Goal: Find specific page/section: Find specific page/section

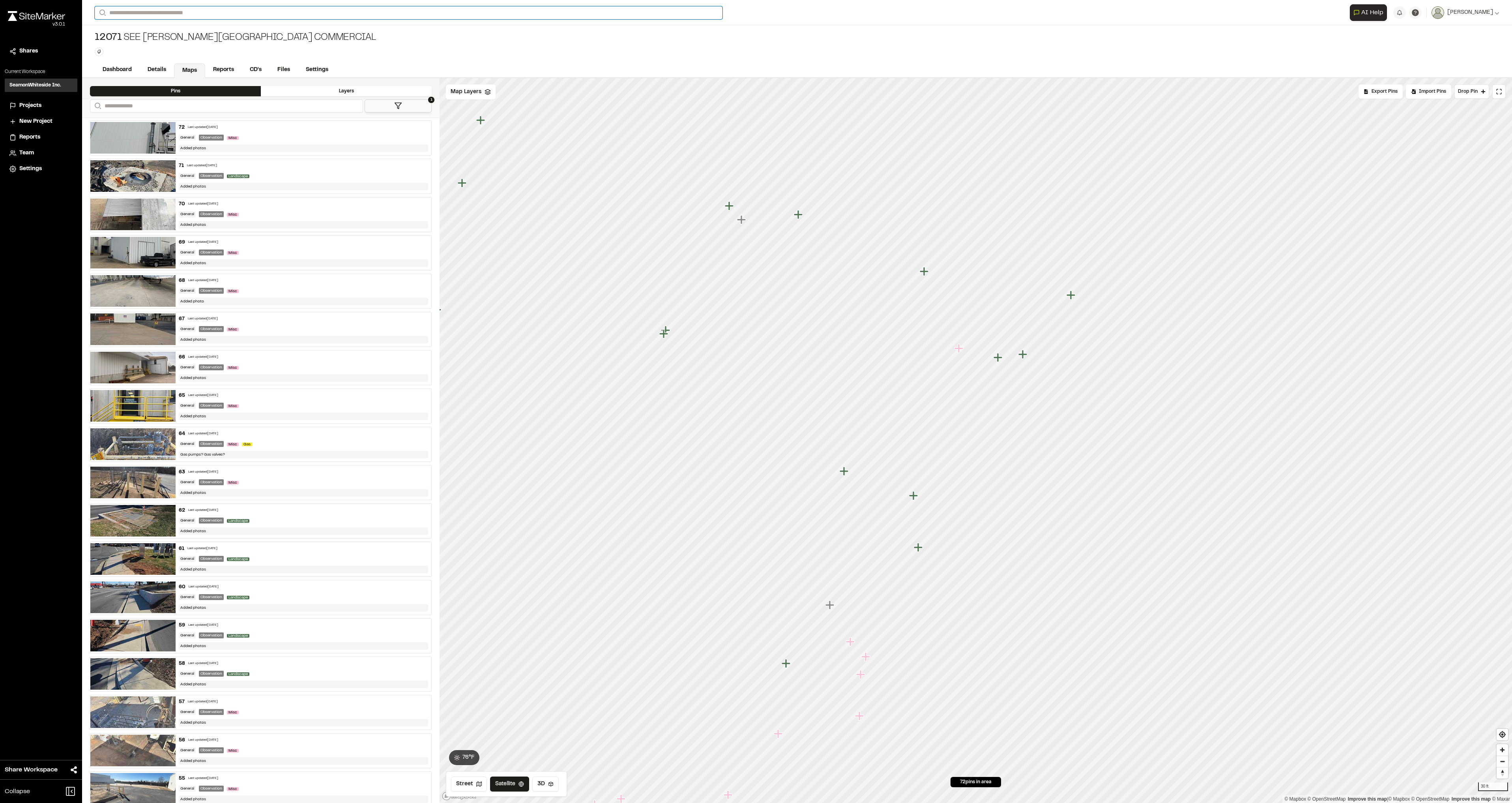
click at [144, 13] on input "Search" at bounding box center [408, 12] width 628 height 13
type input "*****"
click at [134, 29] on p "12647 [GEOGRAPHIC_DATA]" at bounding box center [158, 31] width 116 height 9
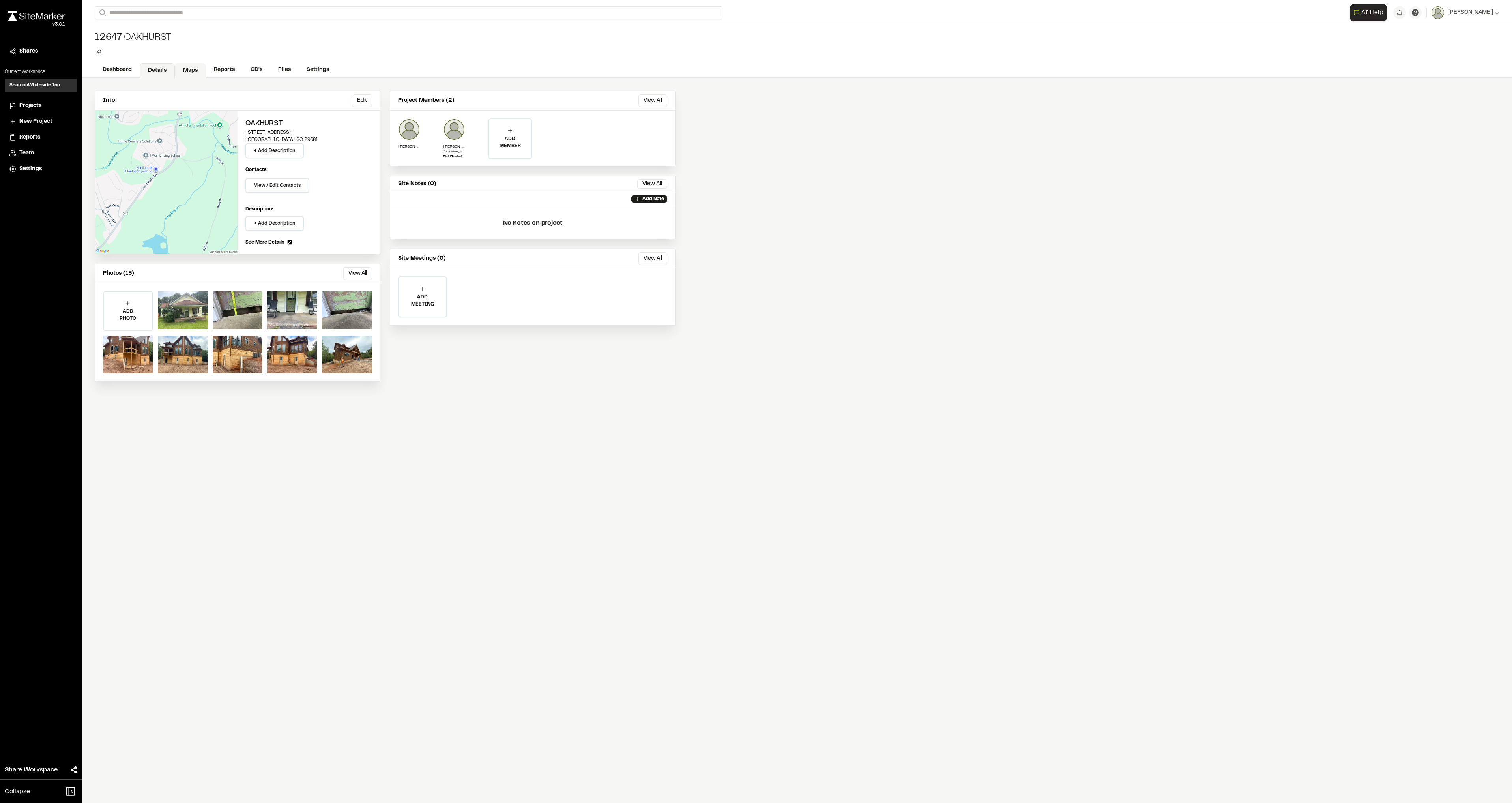
click at [197, 74] on link "Maps" at bounding box center [190, 71] width 31 height 15
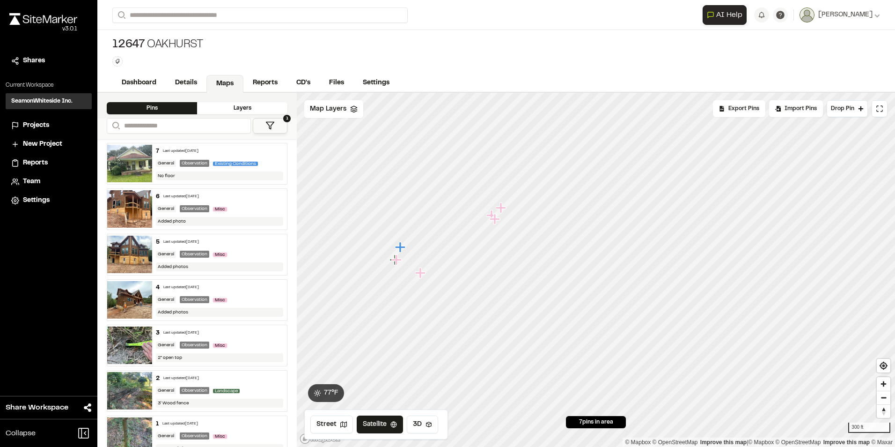
click at [499, 209] on icon "Map marker" at bounding box center [502, 208] width 12 height 12
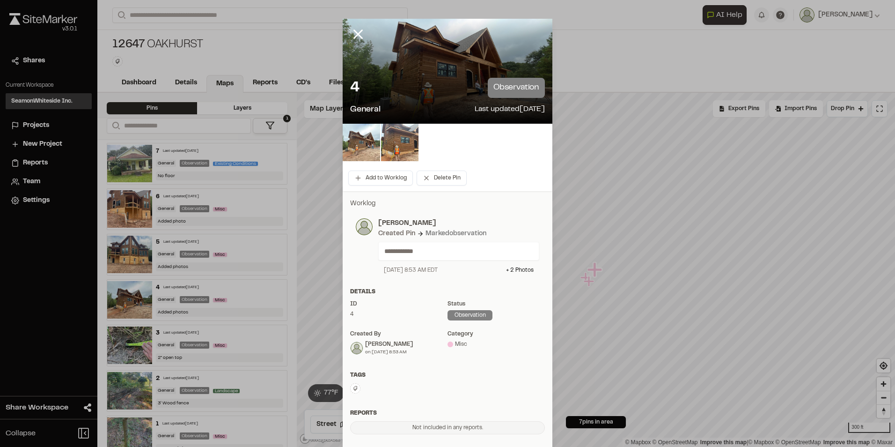
click at [348, 140] on img at bounding box center [361, 142] width 37 height 37
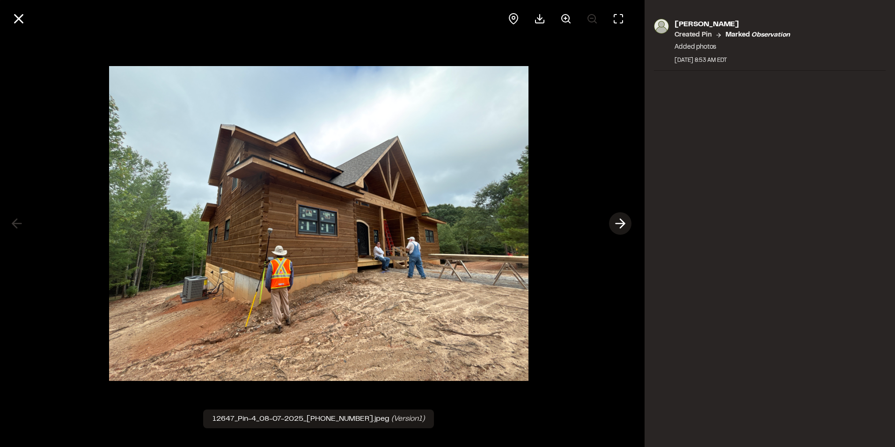
click at [621, 225] on icon at bounding box center [620, 223] width 15 height 16
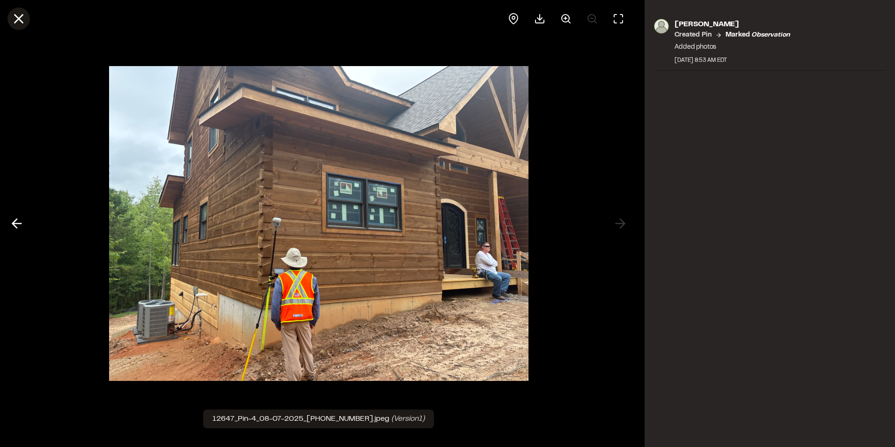
click at [22, 17] on icon at bounding box center [19, 19] width 16 height 16
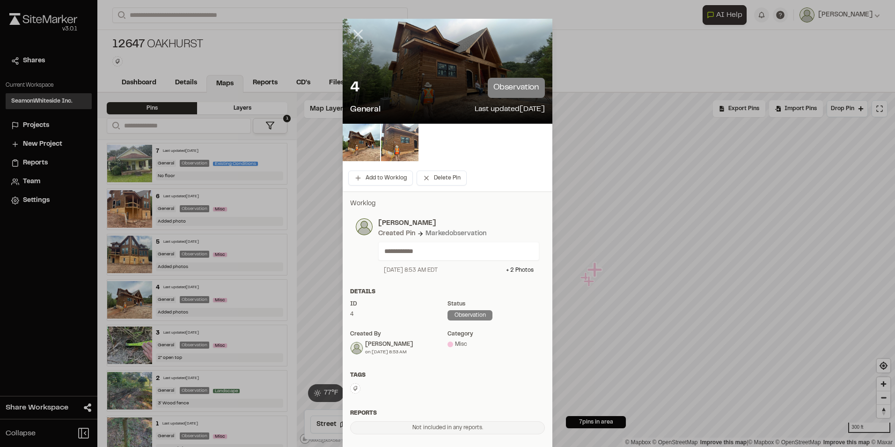
click at [356, 32] on line at bounding box center [358, 34] width 8 height 8
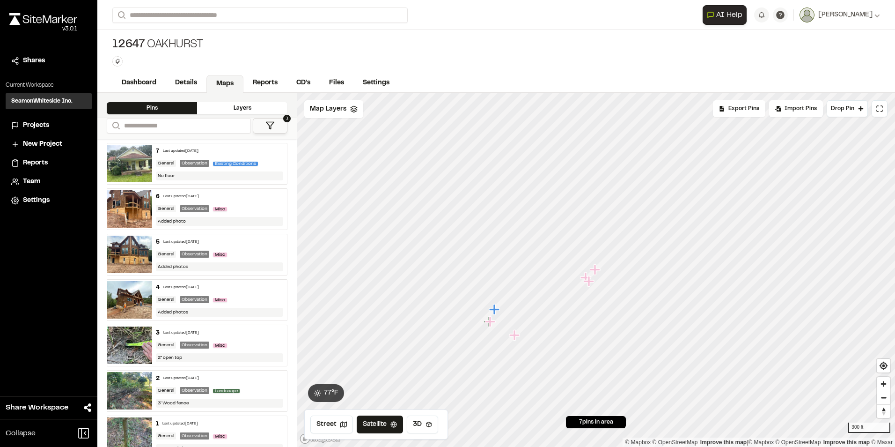
click at [586, 285] on icon "Map marker" at bounding box center [590, 281] width 12 height 12
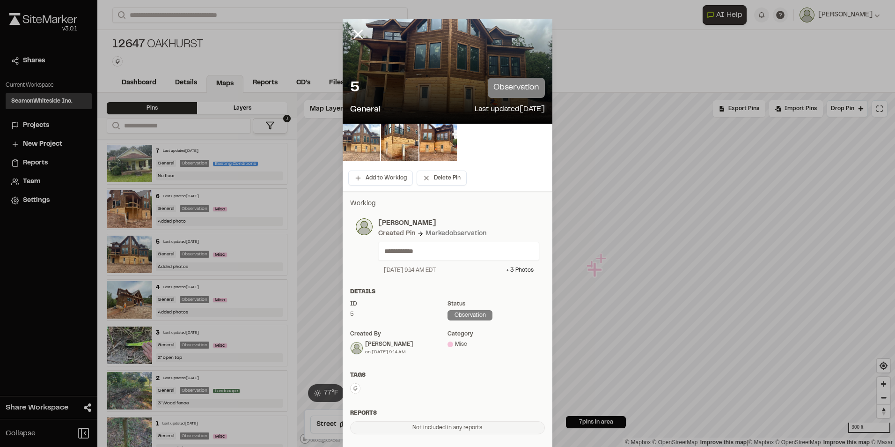
click at [352, 139] on img at bounding box center [361, 142] width 37 height 37
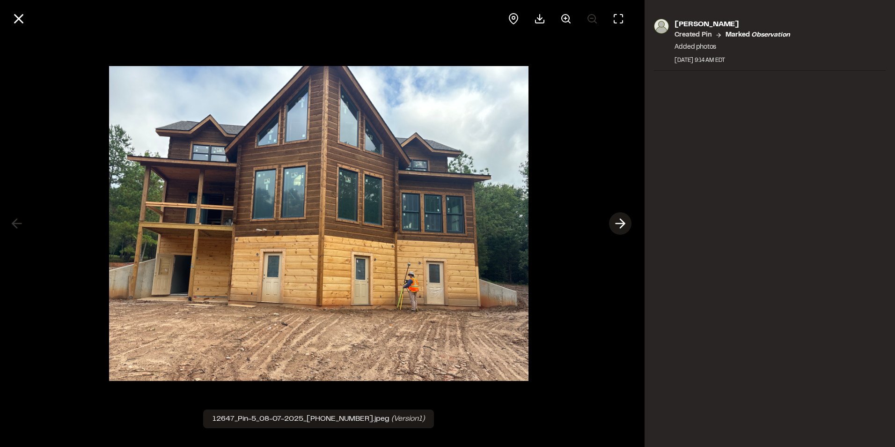
click at [622, 229] on icon at bounding box center [620, 223] width 15 height 16
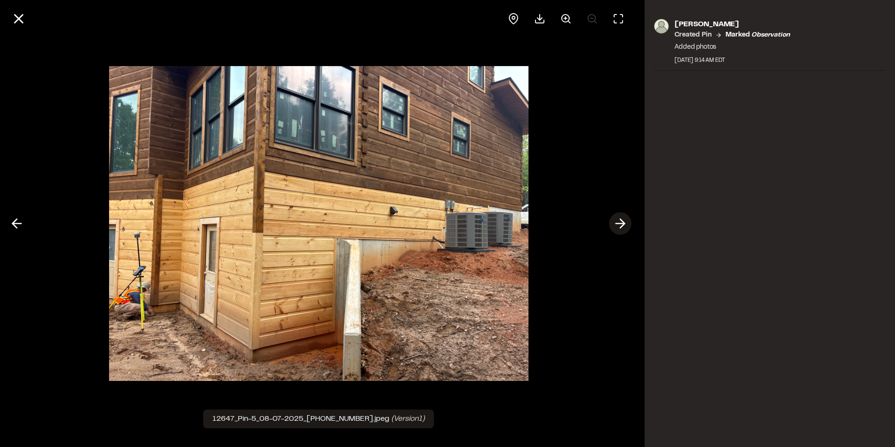
click at [622, 228] on icon at bounding box center [620, 223] width 15 height 16
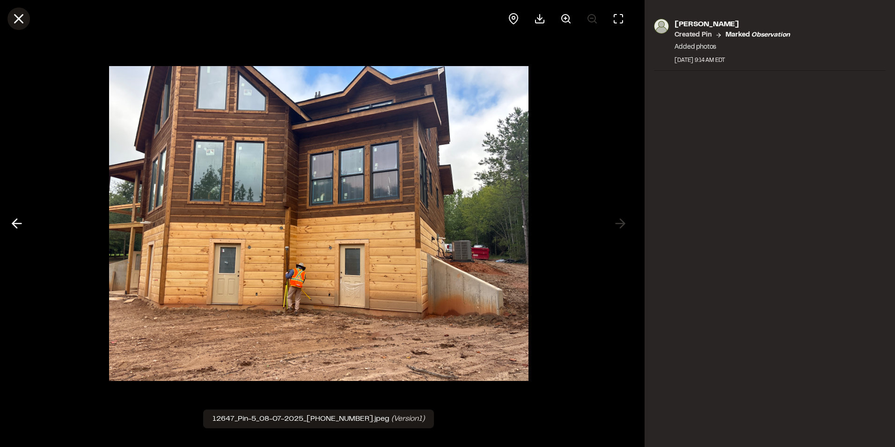
click at [20, 24] on icon at bounding box center [19, 19] width 16 height 16
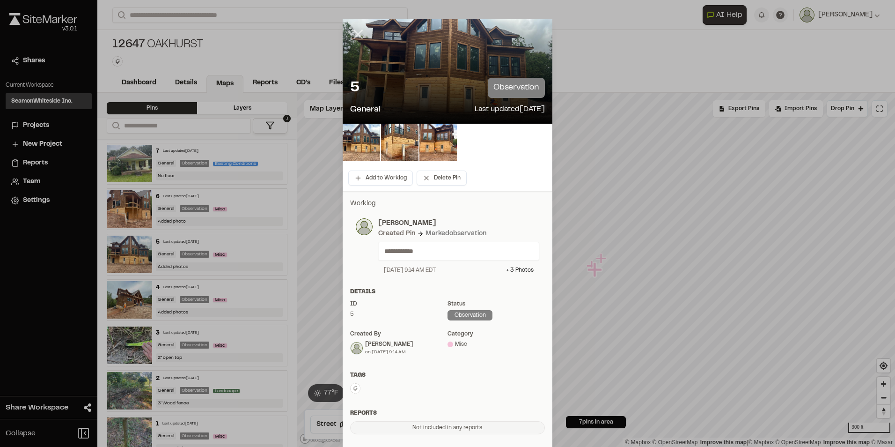
click at [354, 36] on icon at bounding box center [358, 34] width 16 height 16
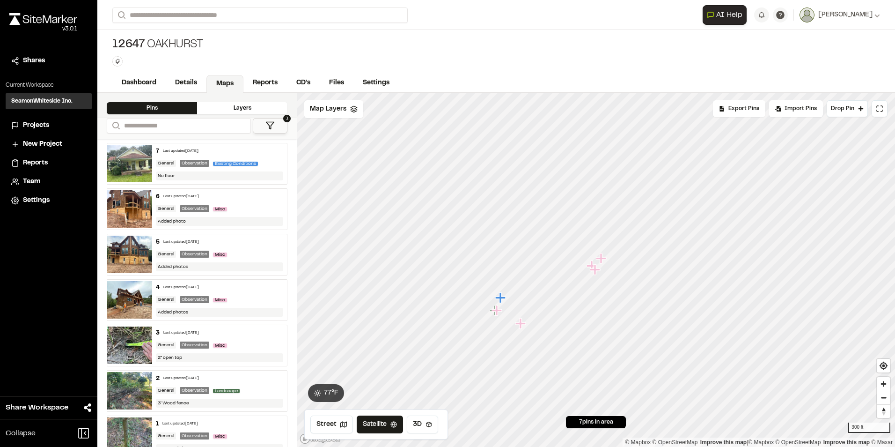
click at [502, 296] on icon "Map marker" at bounding box center [500, 297] width 10 height 10
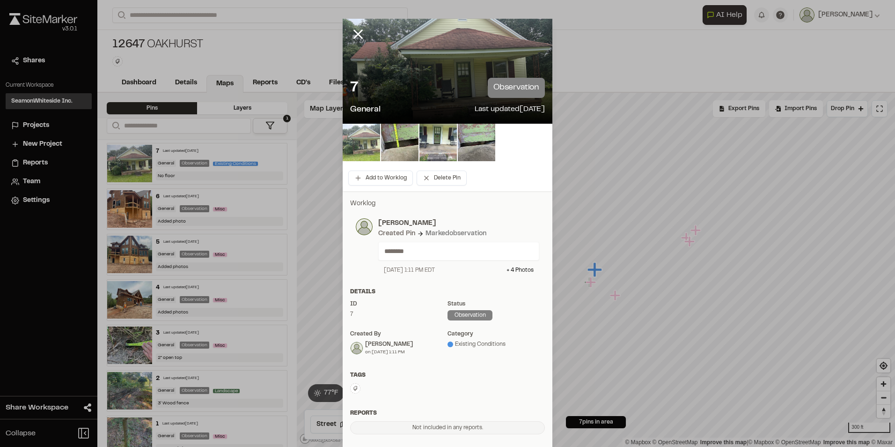
click at [366, 148] on img at bounding box center [361, 142] width 37 height 37
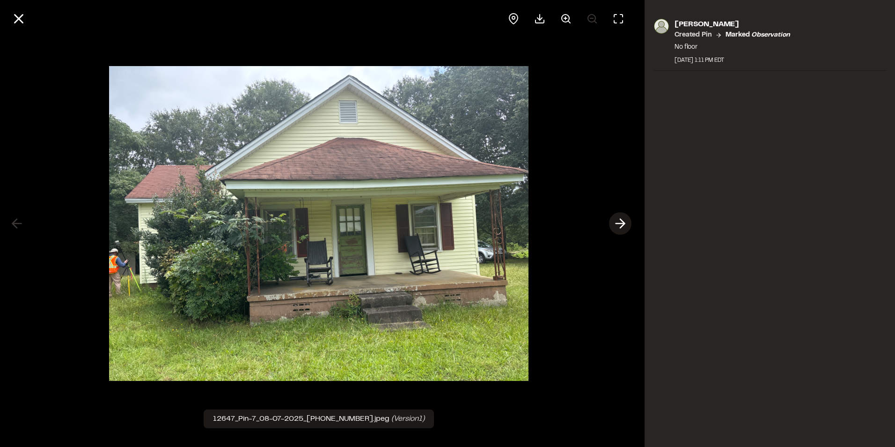
click at [622, 223] on line at bounding box center [620, 223] width 9 height 0
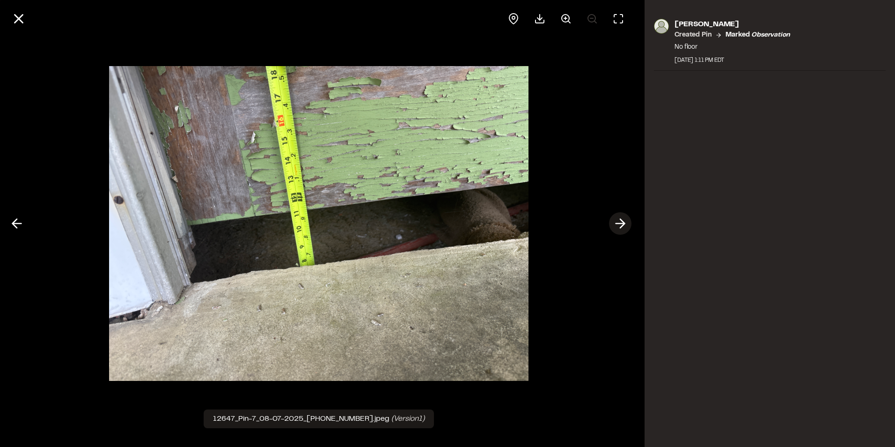
click at [622, 223] on line at bounding box center [620, 223] width 9 height 0
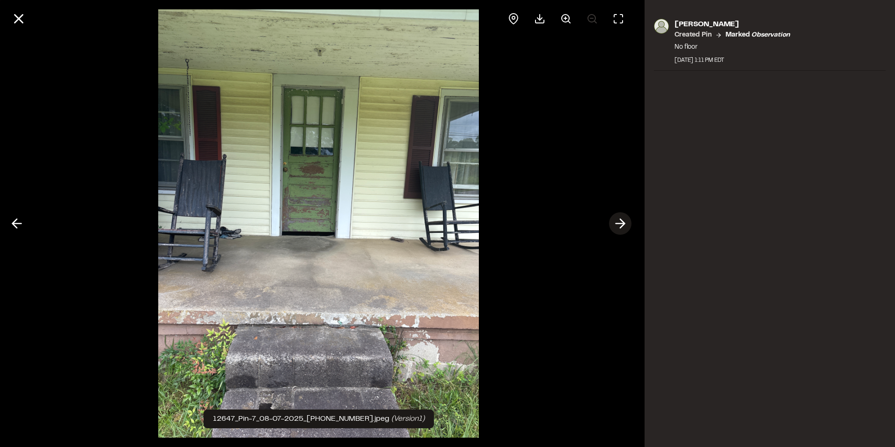
click at [622, 223] on line at bounding box center [620, 223] width 9 height 0
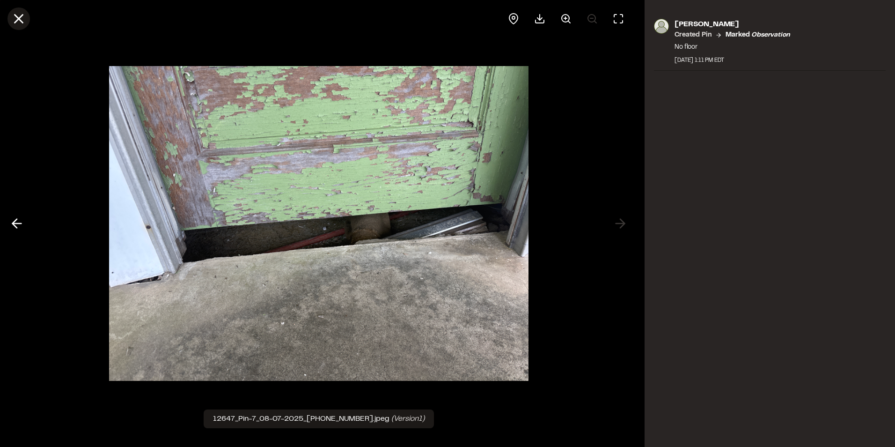
click at [19, 17] on icon at bounding box center [19, 19] width 16 height 16
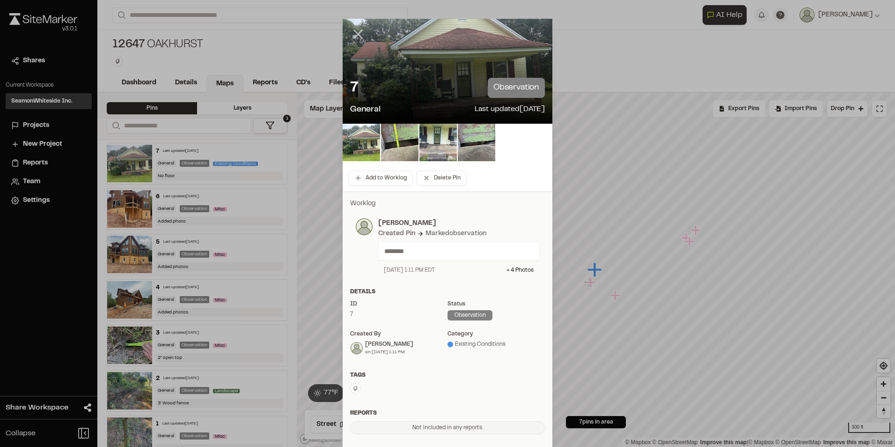
click at [358, 34] on icon at bounding box center [358, 34] width 16 height 16
